Goal: Transaction & Acquisition: Purchase product/service

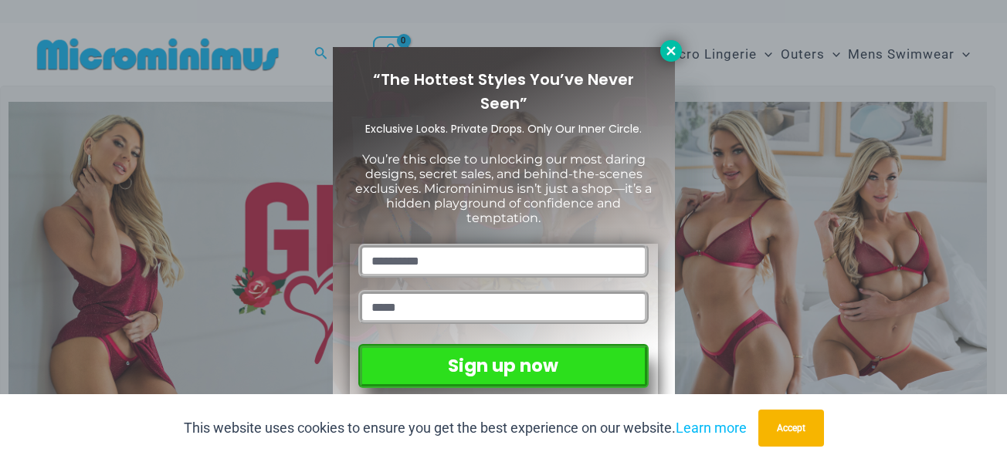
click at [665, 49] on icon at bounding box center [671, 51] width 14 height 14
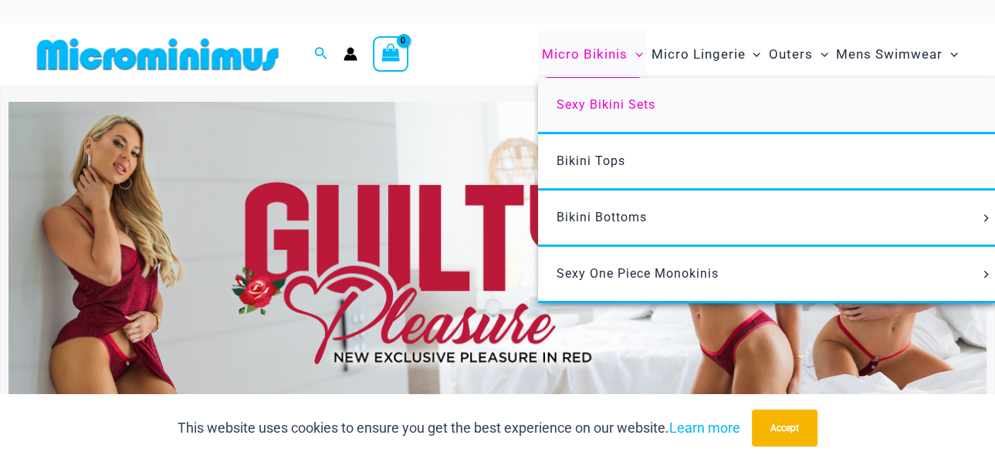
click at [618, 99] on span "Sexy Bikini Sets" at bounding box center [606, 104] width 99 height 15
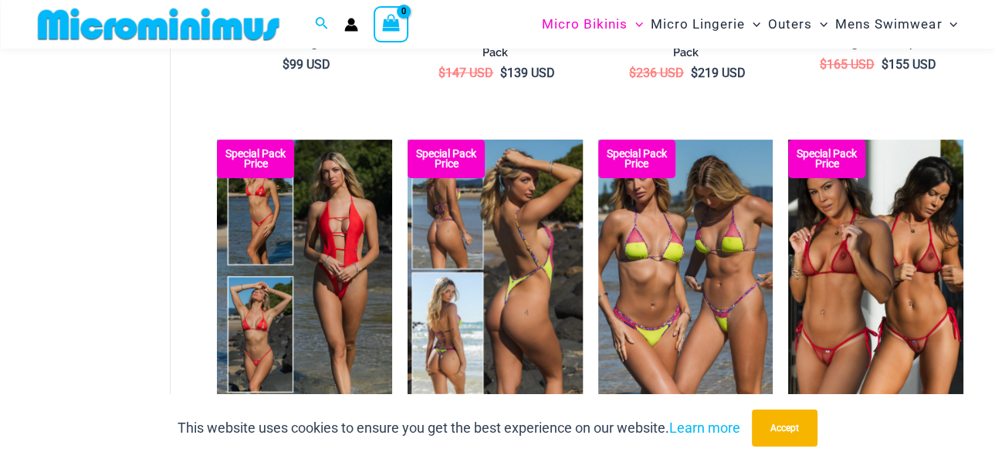
scroll to position [450, 0]
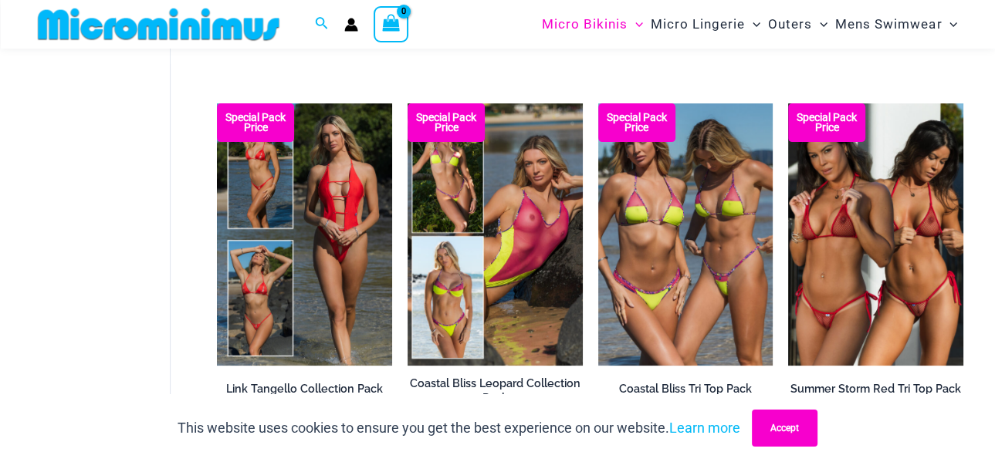
click at [784, 436] on button "Accept" at bounding box center [785, 428] width 66 height 37
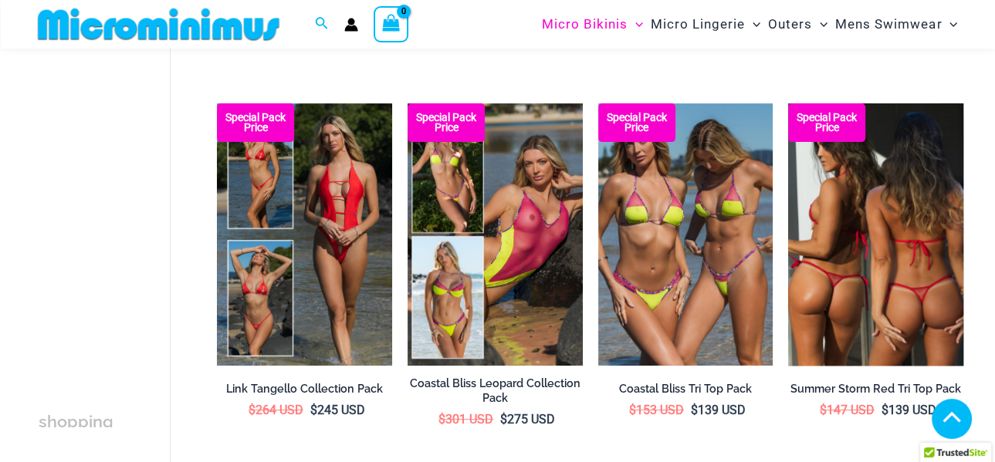
click at [824, 274] on img at bounding box center [875, 234] width 175 height 262
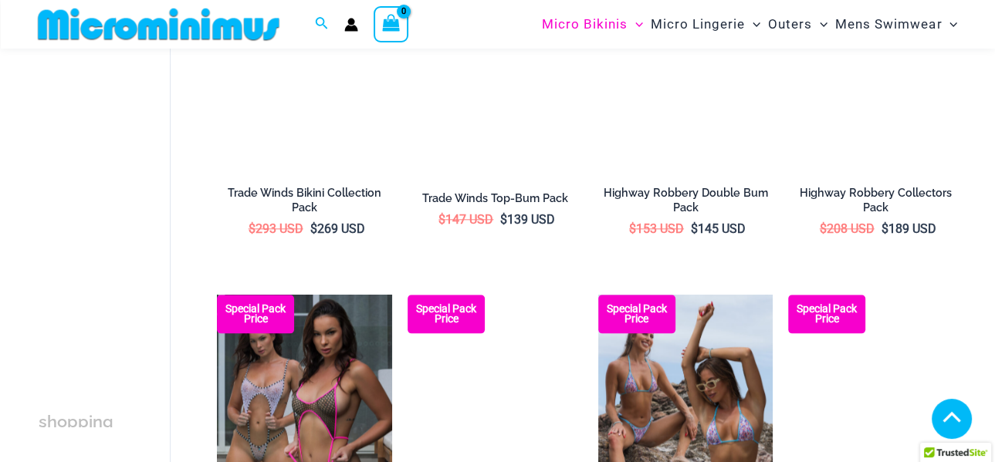
scroll to position [1453, 0]
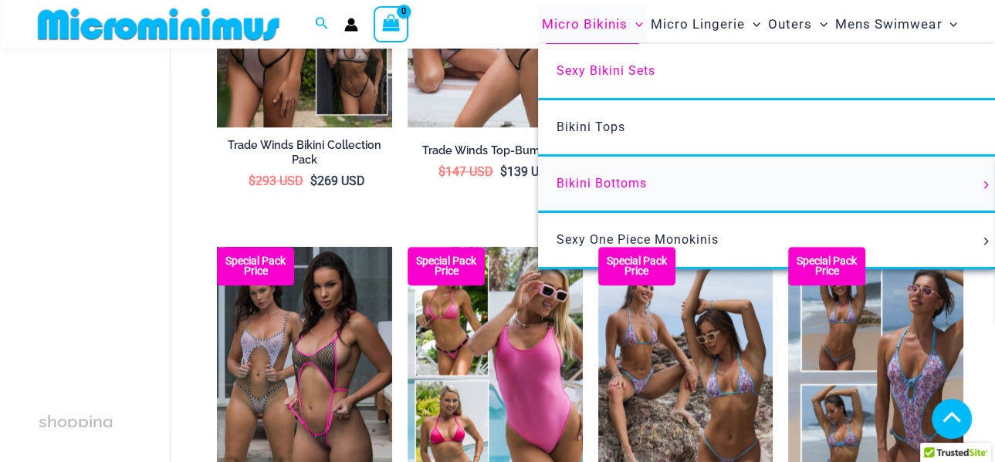
click at [621, 181] on span "Bikini Bottoms" at bounding box center [602, 183] width 90 height 15
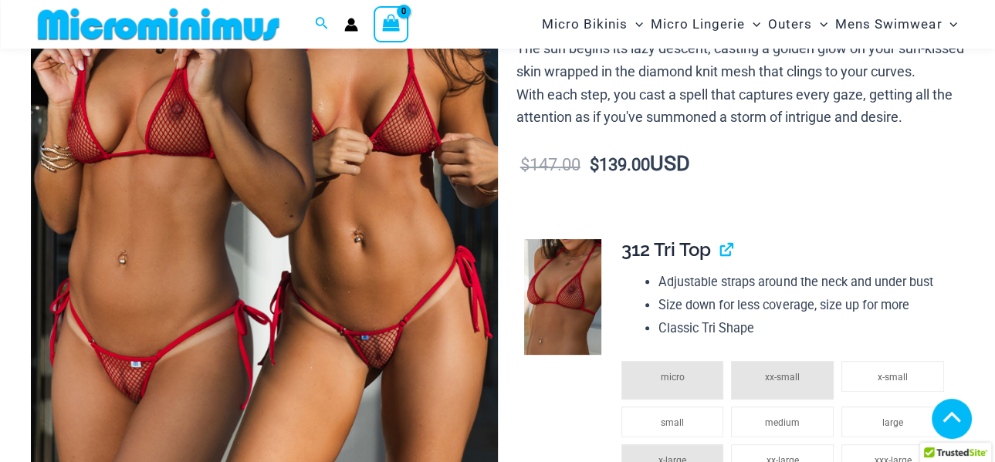
scroll to position [1081, 0]
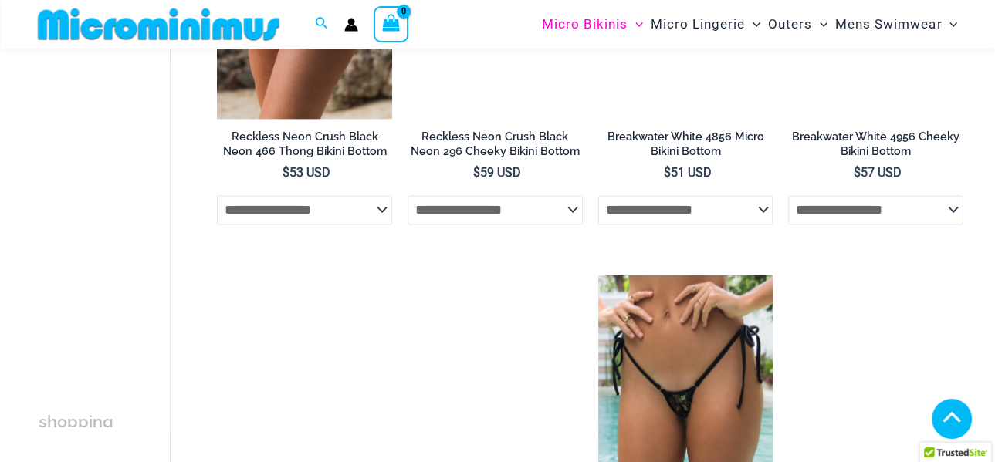
scroll to position [2161, 0]
